Goal: Information Seeking & Learning: Learn about a topic

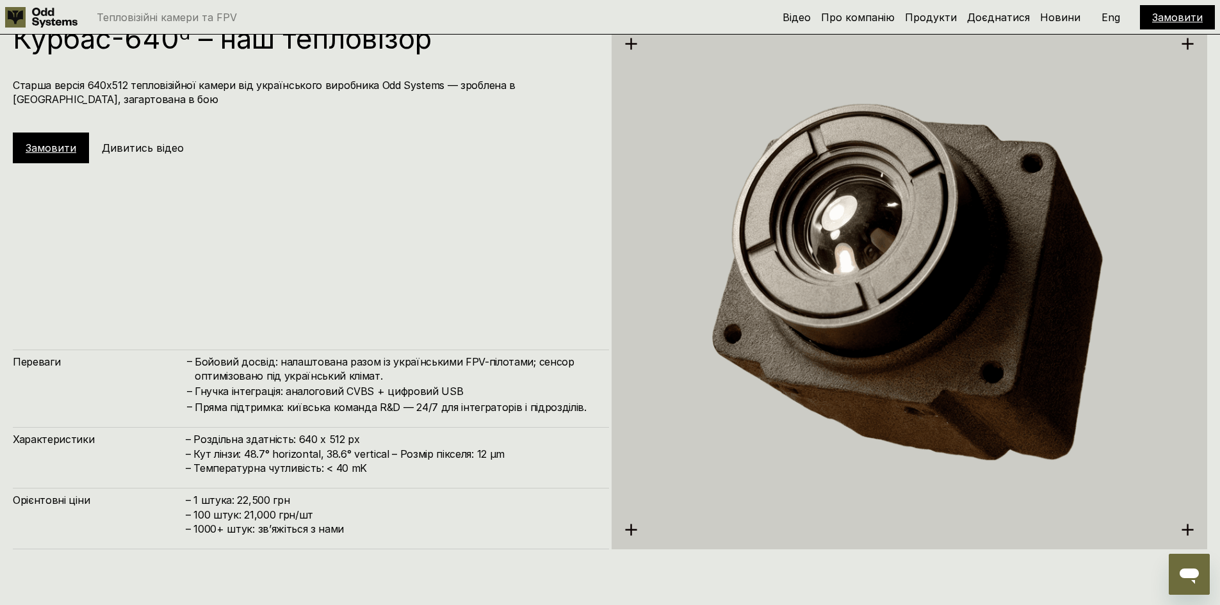
scroll to position [3024, 0]
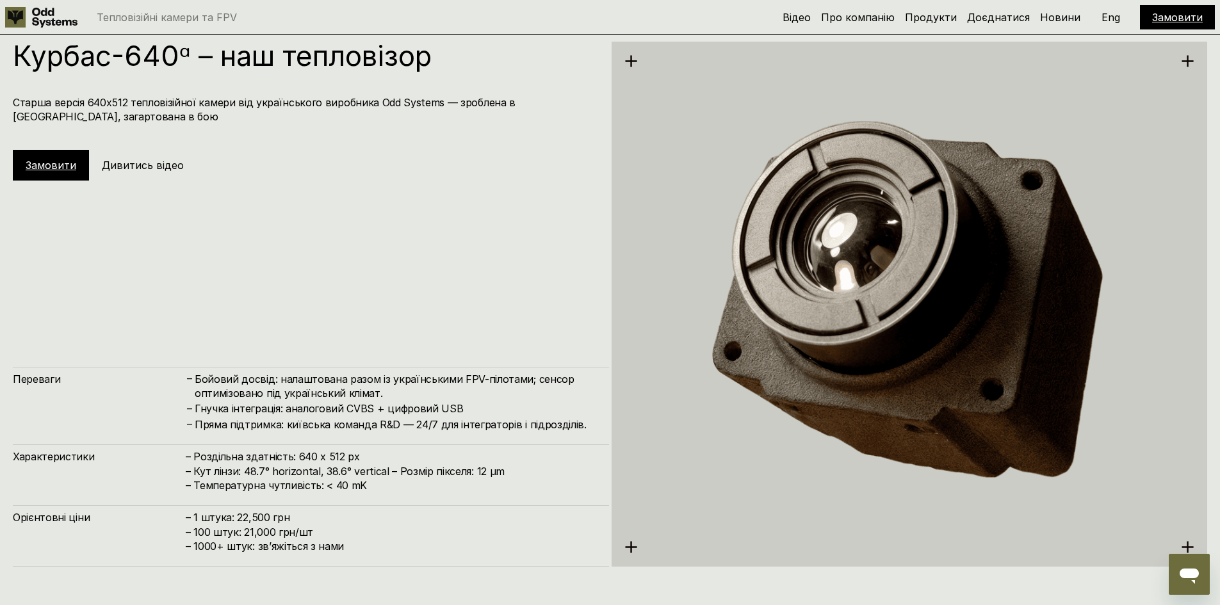
click at [377, 398] on h4 "Бойовий досвід: налаштована разом із українськими FPV-пілотами; сенсор оптимізо…" at bounding box center [395, 386] width 401 height 29
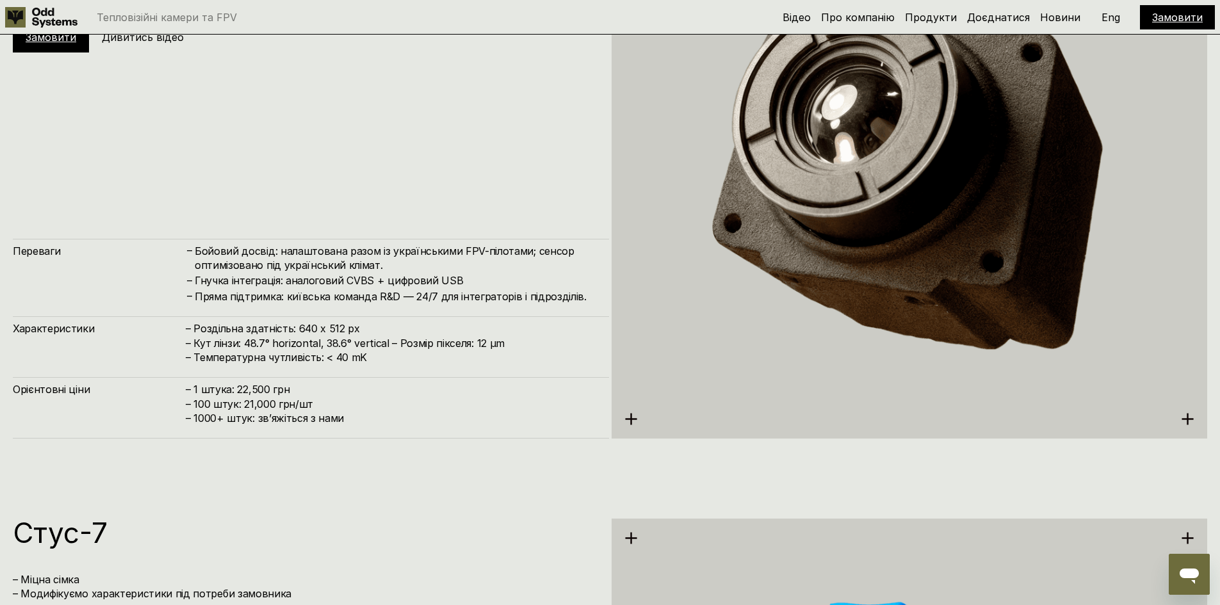
scroll to position [3216, 0]
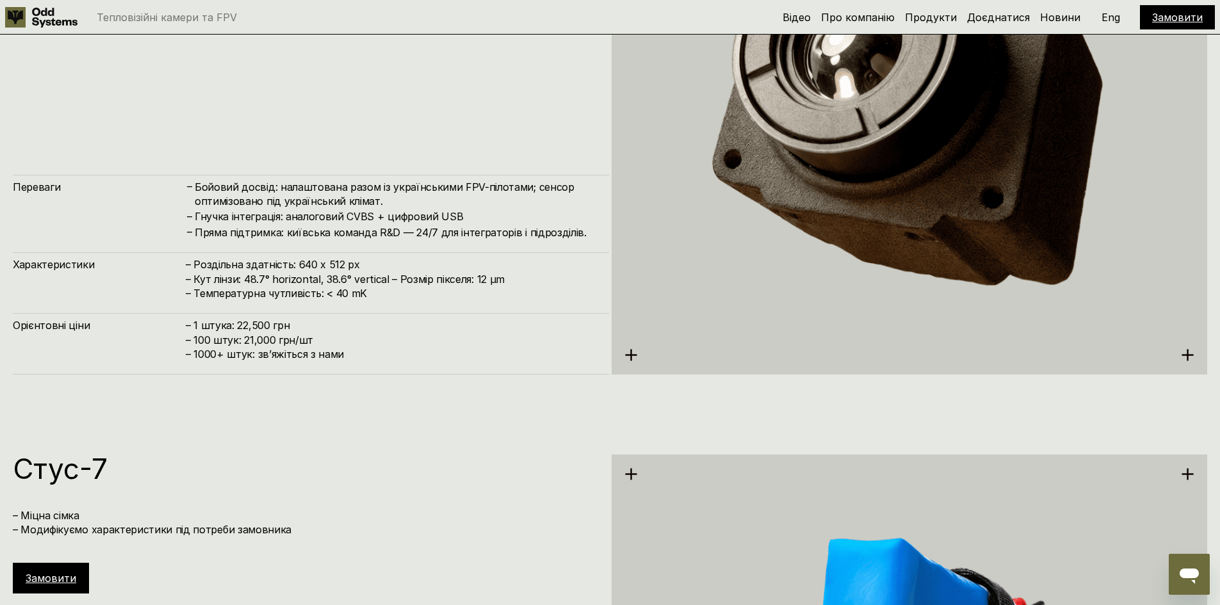
click at [221, 464] on h1 "Стус-7" at bounding box center [304, 469] width 583 height 28
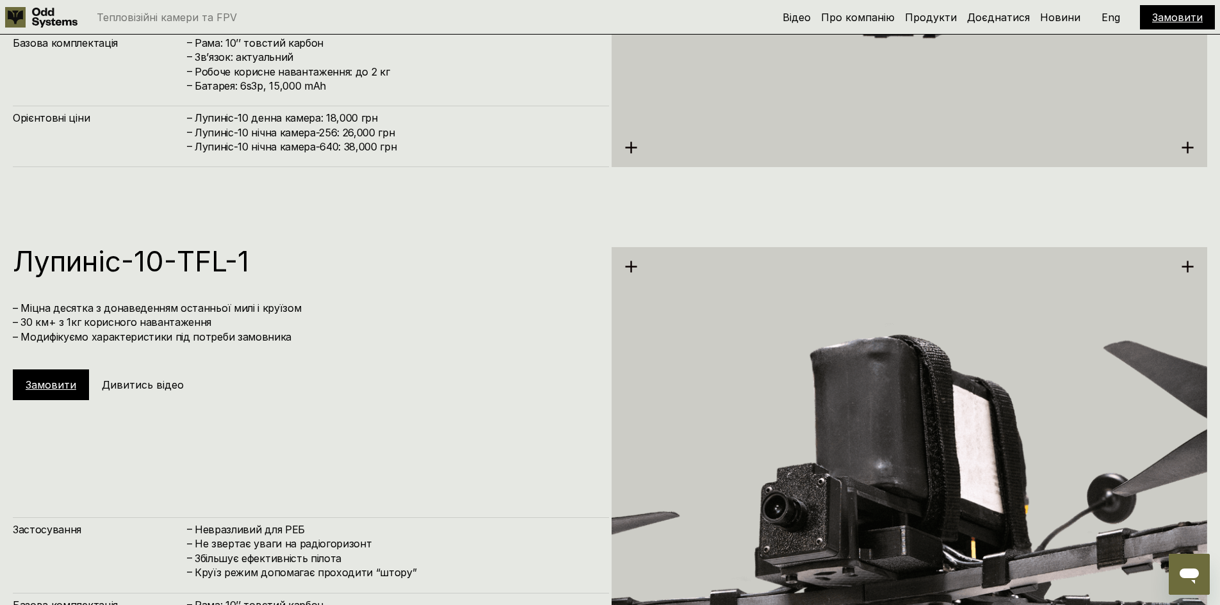
scroll to position [4689, 0]
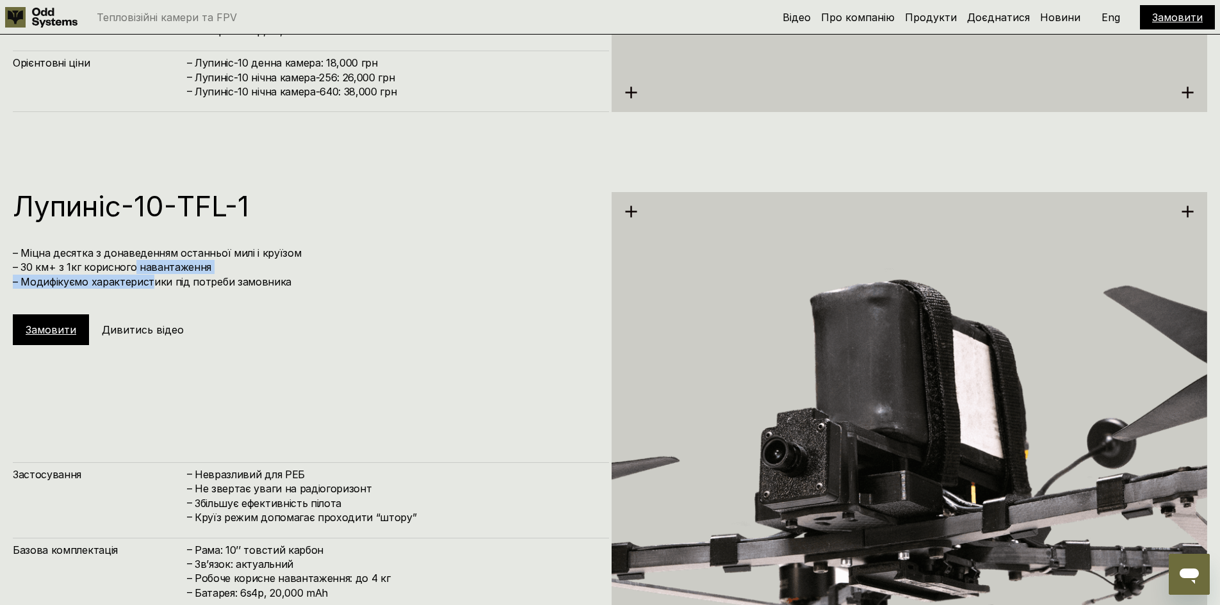
drag, startPoint x: 132, startPoint y: 268, endPoint x: 150, endPoint y: 275, distance: 19.9
click at [150, 275] on h4 "– Міцна десятка з донаведенням останньої милі і круїзом – 30 км+ з 1кг корисног…" at bounding box center [304, 267] width 583 height 43
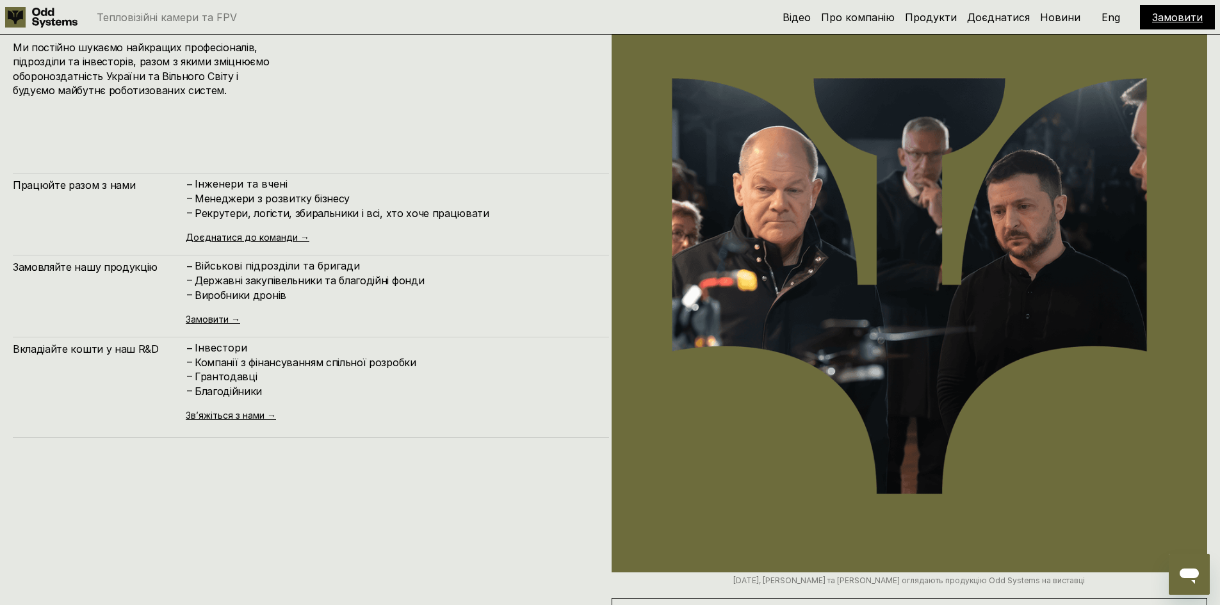
scroll to position [6161, 0]
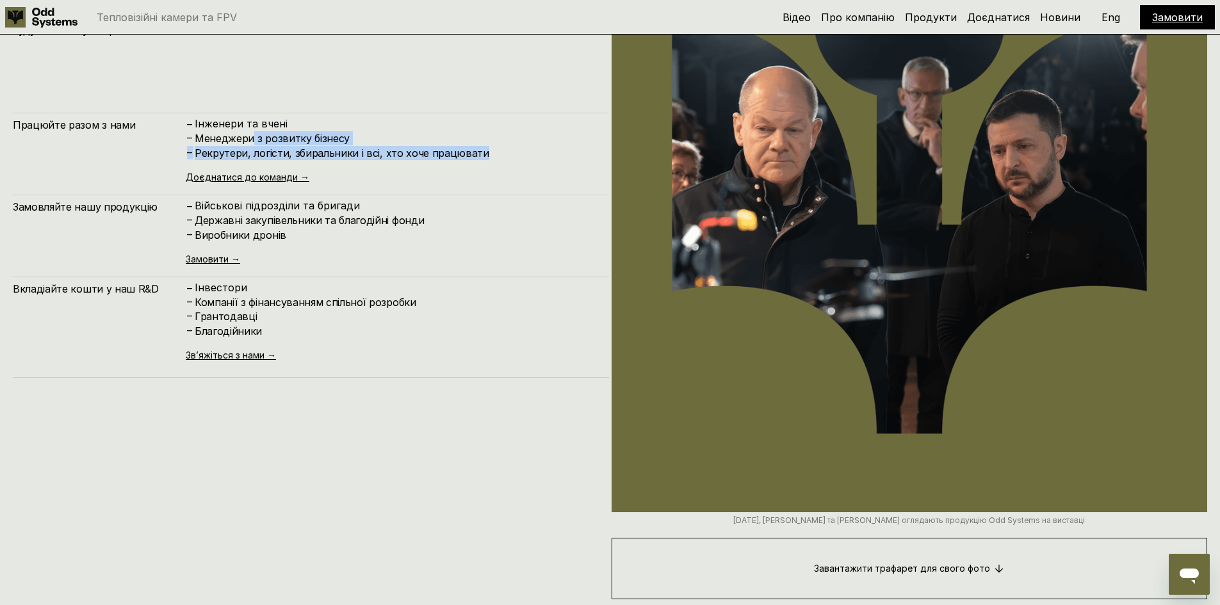
drag, startPoint x: 250, startPoint y: 138, endPoint x: 483, endPoint y: 161, distance: 233.5
click at [482, 161] on div "– Інженери та вчені – Менеджери з розвитку бізнесу – [PERSON_NAME], логісти, зб…" at bounding box center [391, 150] width 410 height 64
click at [483, 161] on div "– Інженери та вчені – Менеджери з розвитку бізнесу – [PERSON_NAME], логісти, зб…" at bounding box center [391, 150] width 410 height 64
drag, startPoint x: 480, startPoint y: 161, endPoint x: 273, endPoint y: 150, distance: 207.1
click at [273, 150] on div "– Інженери та вчені – Менеджери з розвитку бізнесу – [PERSON_NAME], логісти, зб…" at bounding box center [391, 150] width 410 height 64
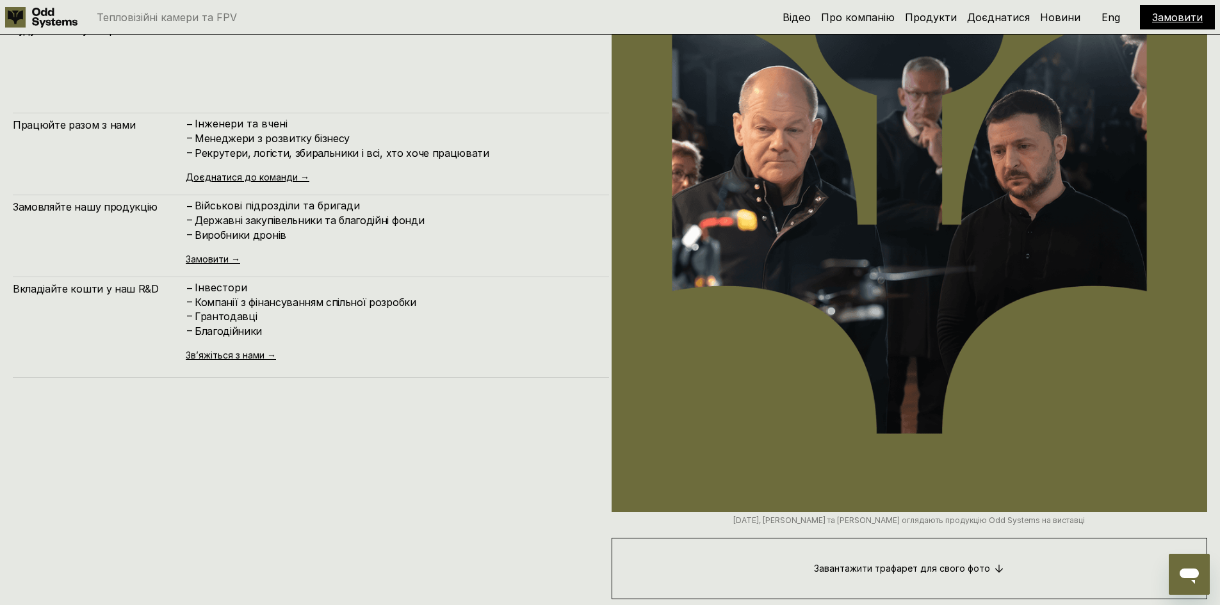
click at [270, 142] on h4 "Менеджери з розвитку бізнесу" at bounding box center [395, 138] width 401 height 14
drag, startPoint x: 270, startPoint y: 142, endPoint x: 318, endPoint y: 156, distance: 49.4
click at [318, 156] on div "– Інженери та вчені – Менеджери з розвитку бізнесу – Рекрутери, логісти, збирал…" at bounding box center [391, 139] width 410 height 42
click at [318, 156] on h4 "Рекрутери, логісти, збиральники і всі, хто хоче працювати" at bounding box center [395, 153] width 401 height 14
drag, startPoint x: 318, startPoint y: 156, endPoint x: 305, endPoint y: 134, distance: 24.7
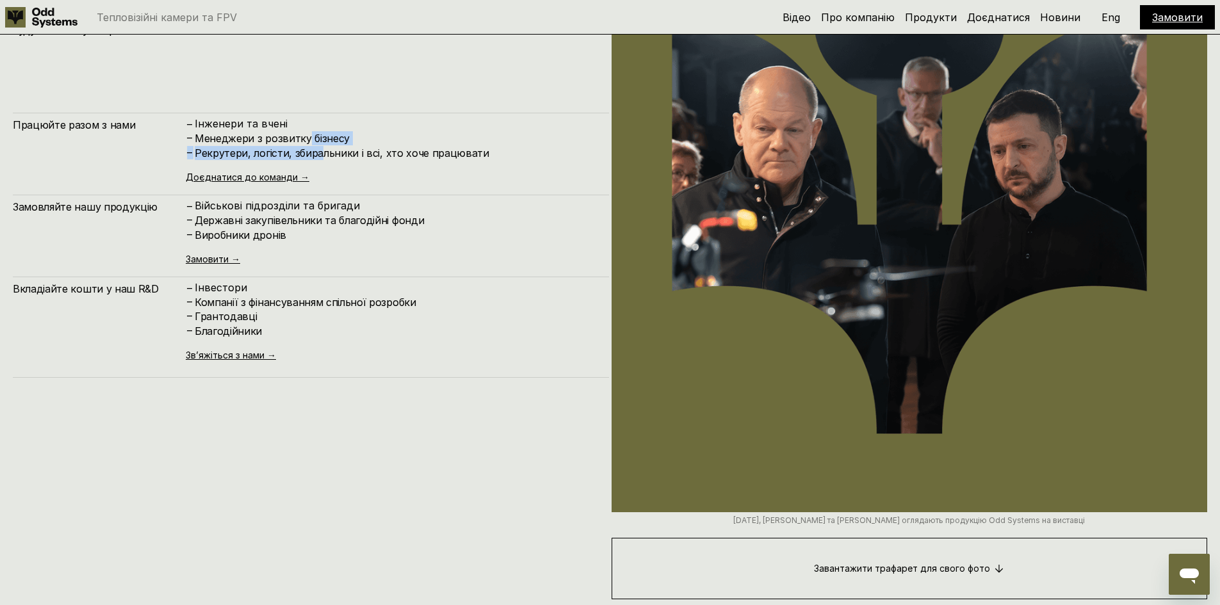
click at [305, 134] on div "– Інженери та вчені – Менеджери з розвитку бізнесу – Рекрутери, логісти, збирал…" at bounding box center [391, 139] width 410 height 42
click at [305, 134] on h4 "Менеджери з розвитку бізнесу" at bounding box center [395, 138] width 401 height 14
drag, startPoint x: 271, startPoint y: 207, endPoint x: 305, endPoint y: 225, distance: 38.1
click at [305, 225] on div "– Військові підрозділи та бригади – Державні закупівельники та благодійні фонди…" at bounding box center [391, 221] width 410 height 42
click at [305, 225] on h4 "Державні закупівельники та благодійні фонди" at bounding box center [395, 220] width 401 height 14
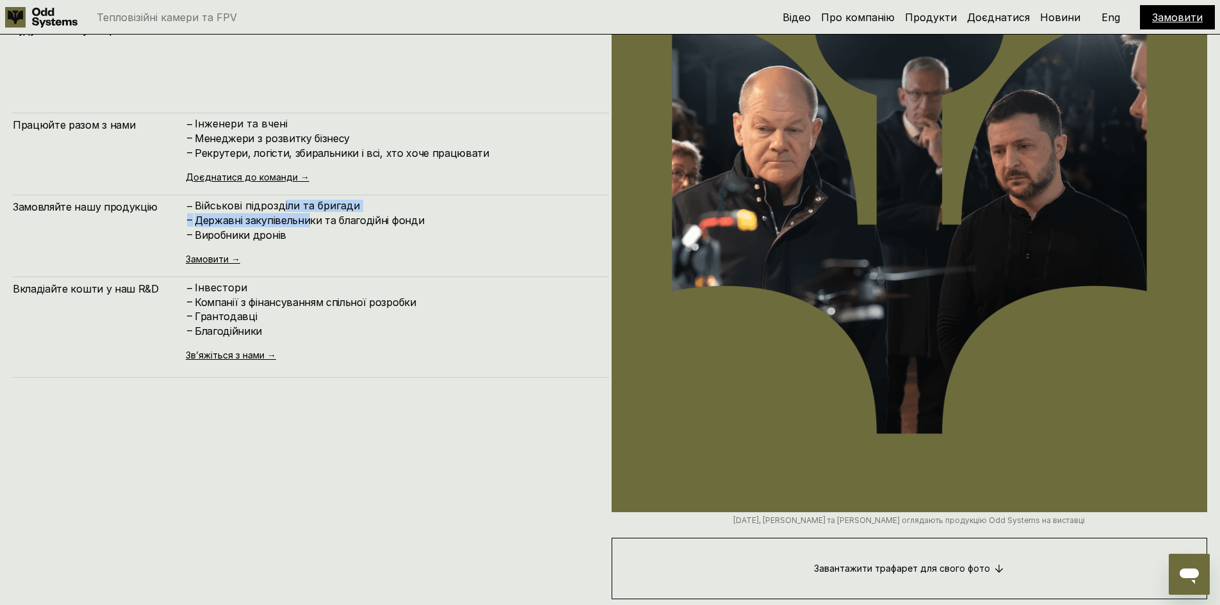
drag, startPoint x: 305, startPoint y: 225, endPoint x: 280, endPoint y: 205, distance: 32.4
click at [280, 205] on div "– Військові підрозділи та бригади – Державні закупівельники та благодійні фонди…" at bounding box center [391, 221] width 410 height 42
click at [280, 205] on p "Військові підрозділи та бригади" at bounding box center [395, 206] width 401 height 12
